Goal: Check status: Check status

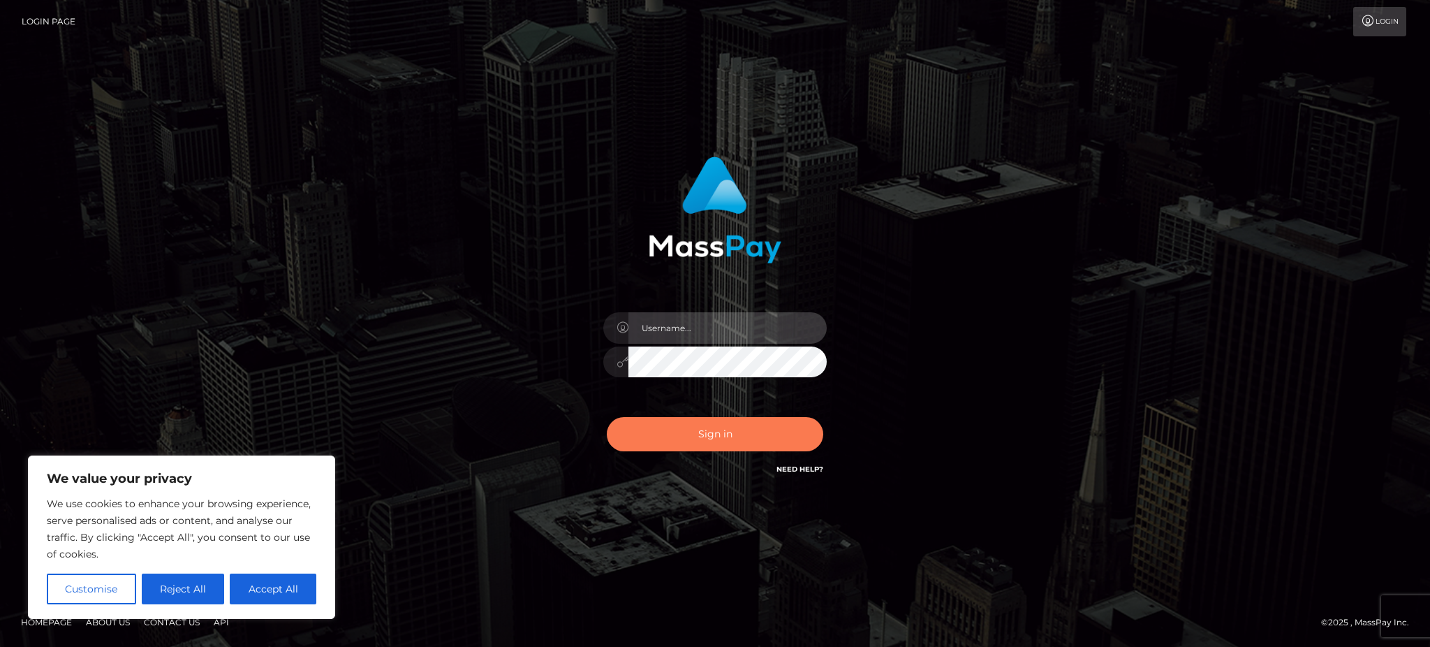
type input "Gaizelle"
click at [730, 434] on button "Sign in" at bounding box center [715, 434] width 216 height 34
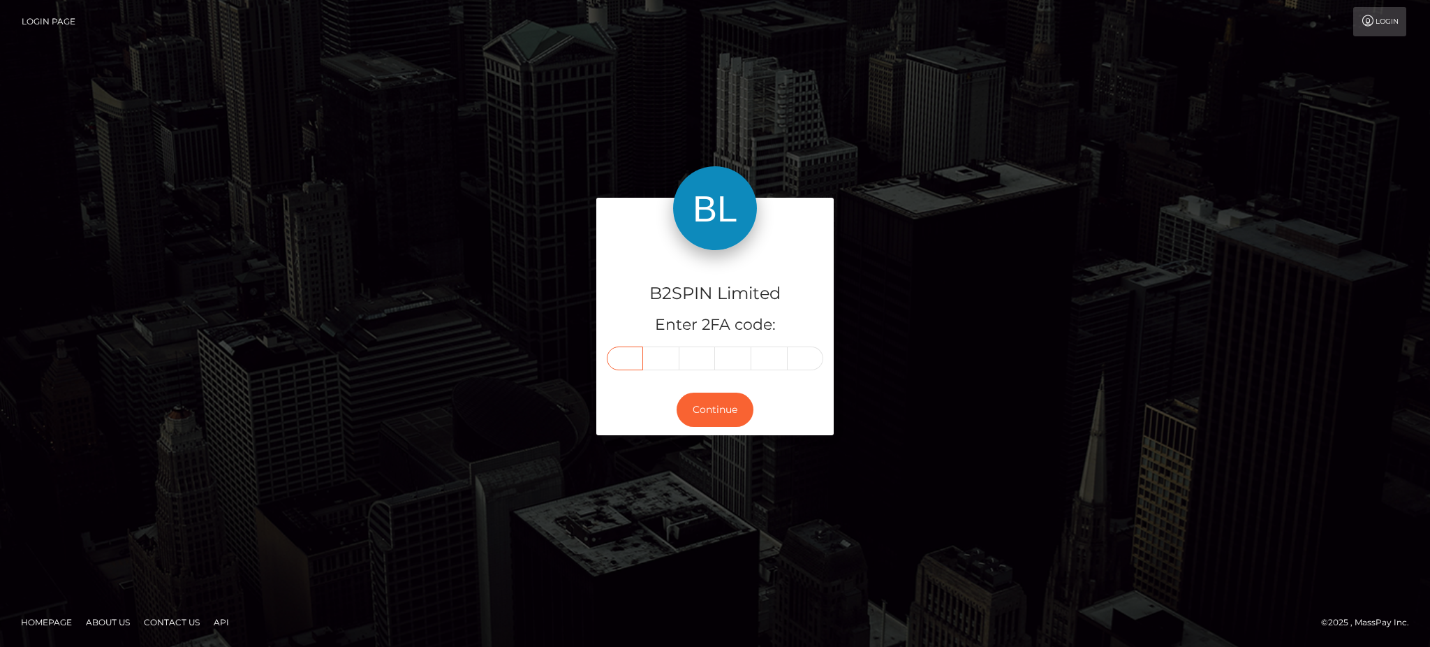
click at [633, 354] on input "text" at bounding box center [625, 358] width 36 height 24
type input "6"
type input "4"
type input "7"
type input "6"
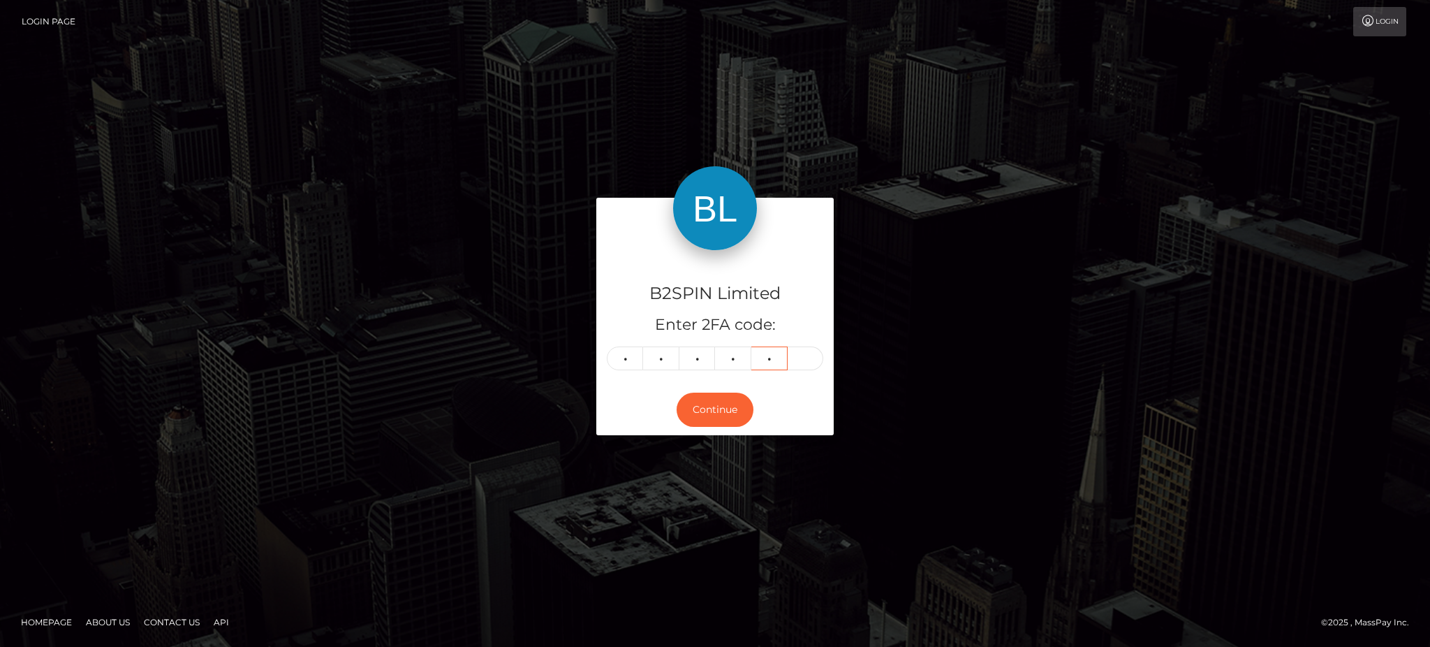
type input "6"
type input "9"
click at [720, 429] on div "Continue" at bounding box center [714, 409] width 237 height 51
click at [718, 420] on button "Continue" at bounding box center [715, 409] width 77 height 34
click at [709, 399] on button "Continue" at bounding box center [715, 409] width 77 height 34
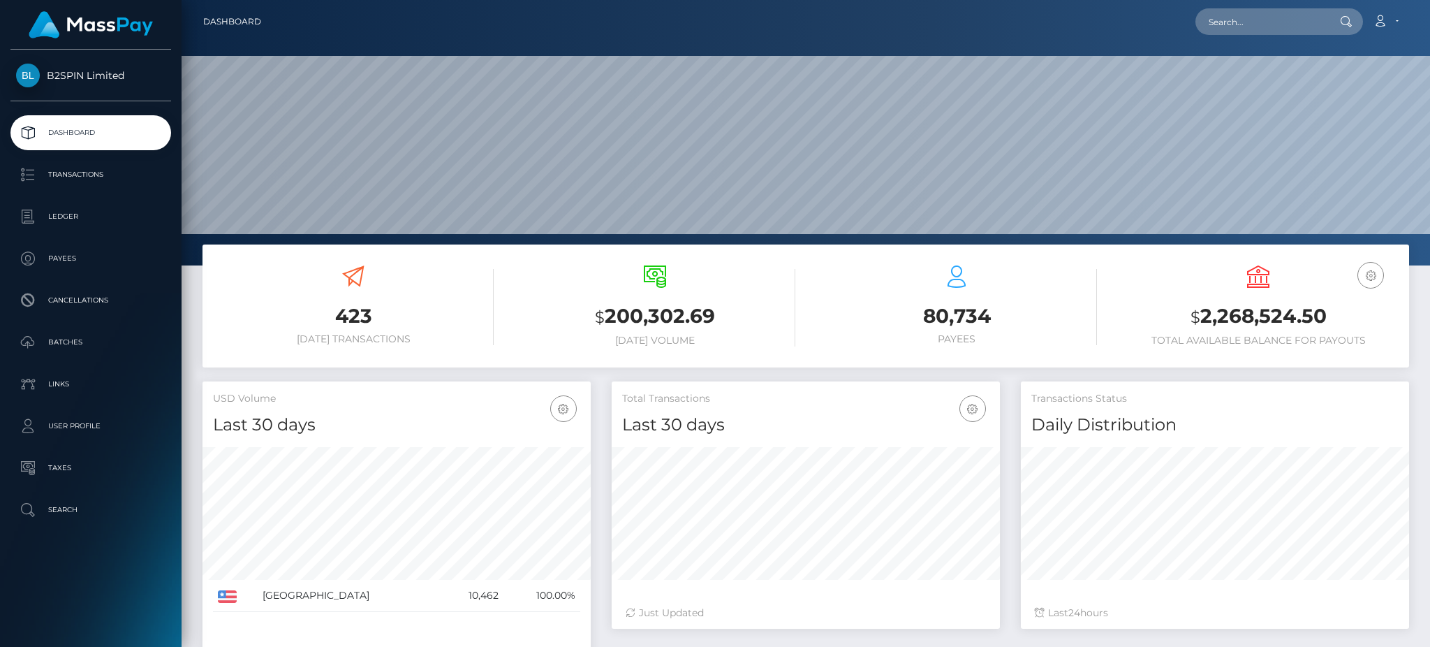
scroll to position [248, 388]
click at [1239, 313] on h3 "$ 2,268,524.50" at bounding box center [1258, 316] width 281 height 29
copy h3 "2,268,524.50"
